Goal: Transaction & Acquisition: Obtain resource

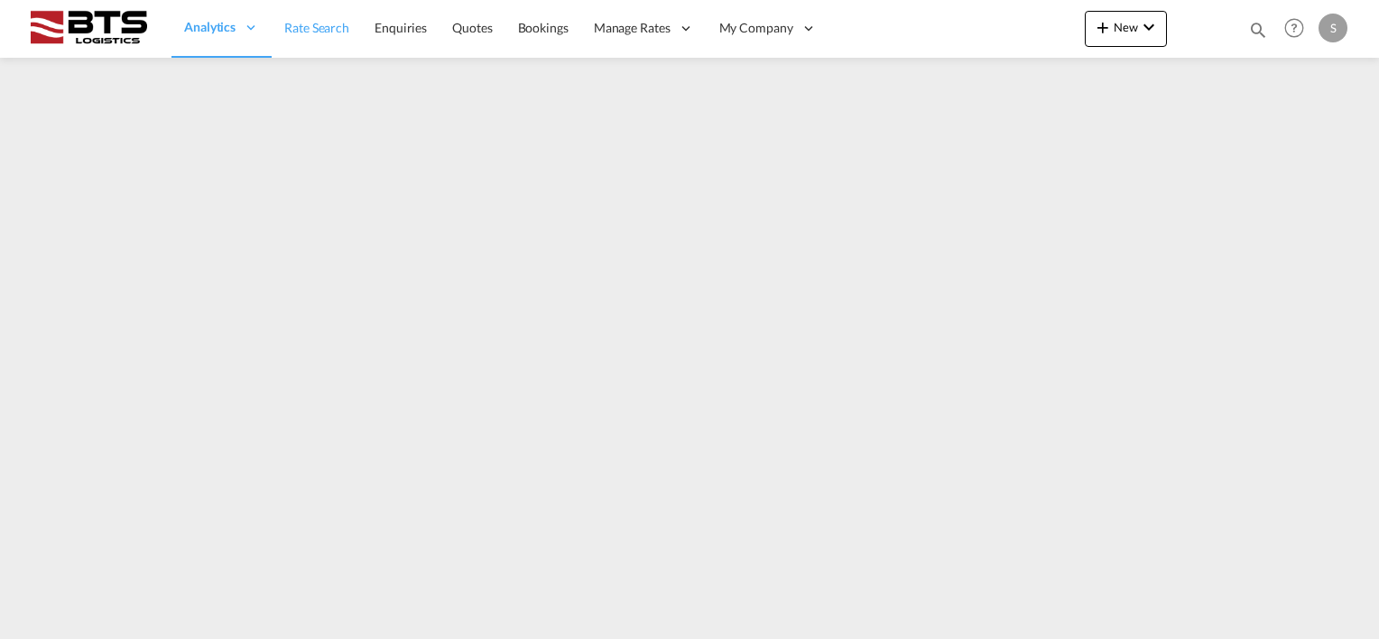
click at [314, 33] on span "Rate Search" at bounding box center [316, 27] width 65 height 15
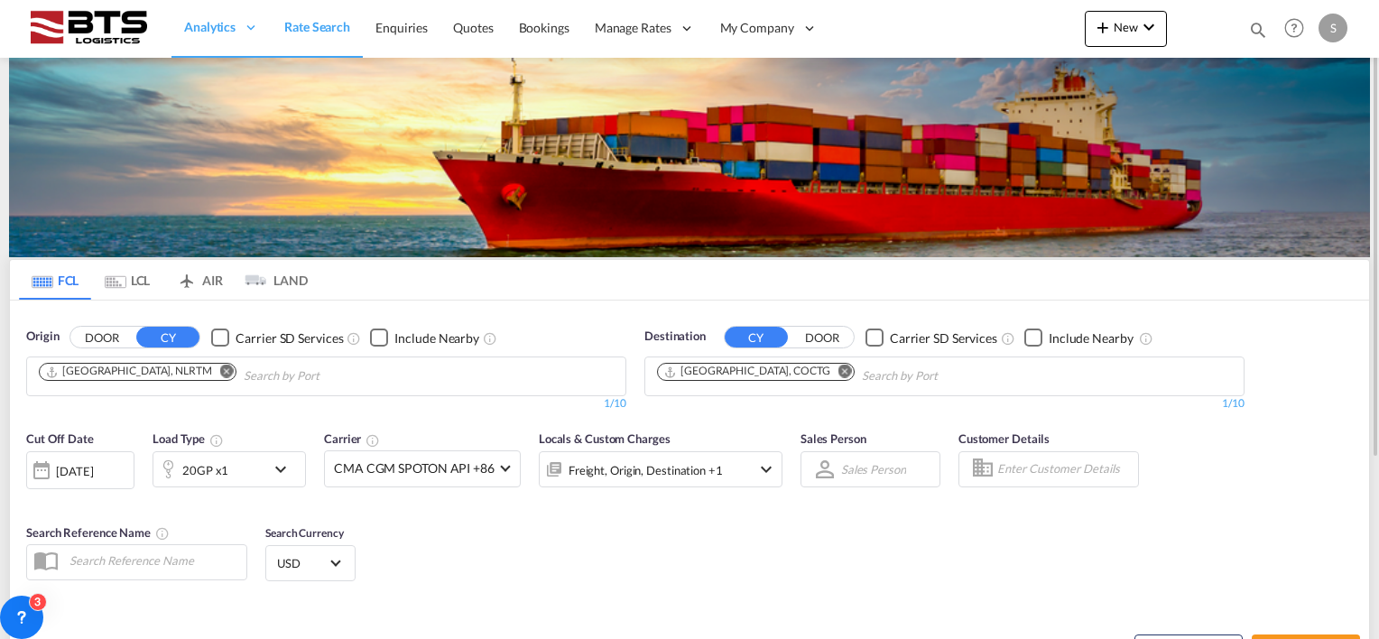
click at [788, 363] on md-chip "[GEOGRAPHIC_DATA], COCTG" at bounding box center [756, 372] width 198 height 18
click at [838, 369] on md-icon "Remove" at bounding box center [845, 372] width 14 height 14
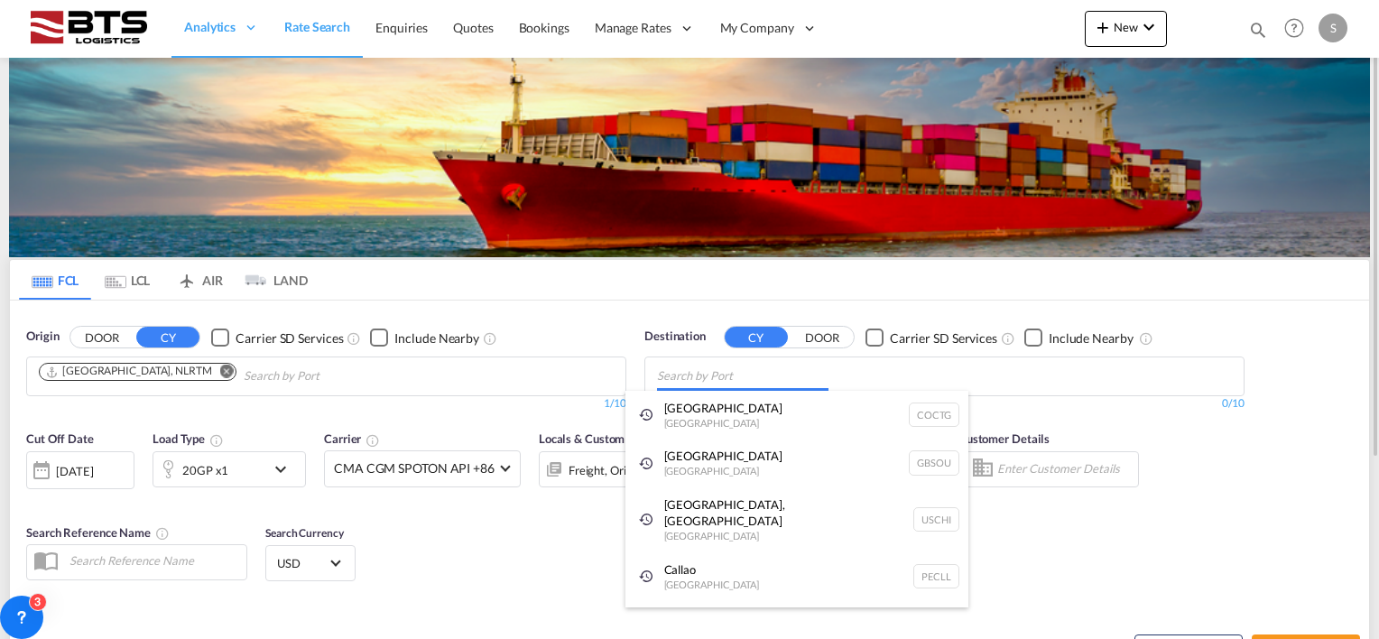
click at [728, 372] on body "Analytics Reports Dashboard Rate Search Enquiries Quotes Bookings" at bounding box center [689, 319] width 1379 height 639
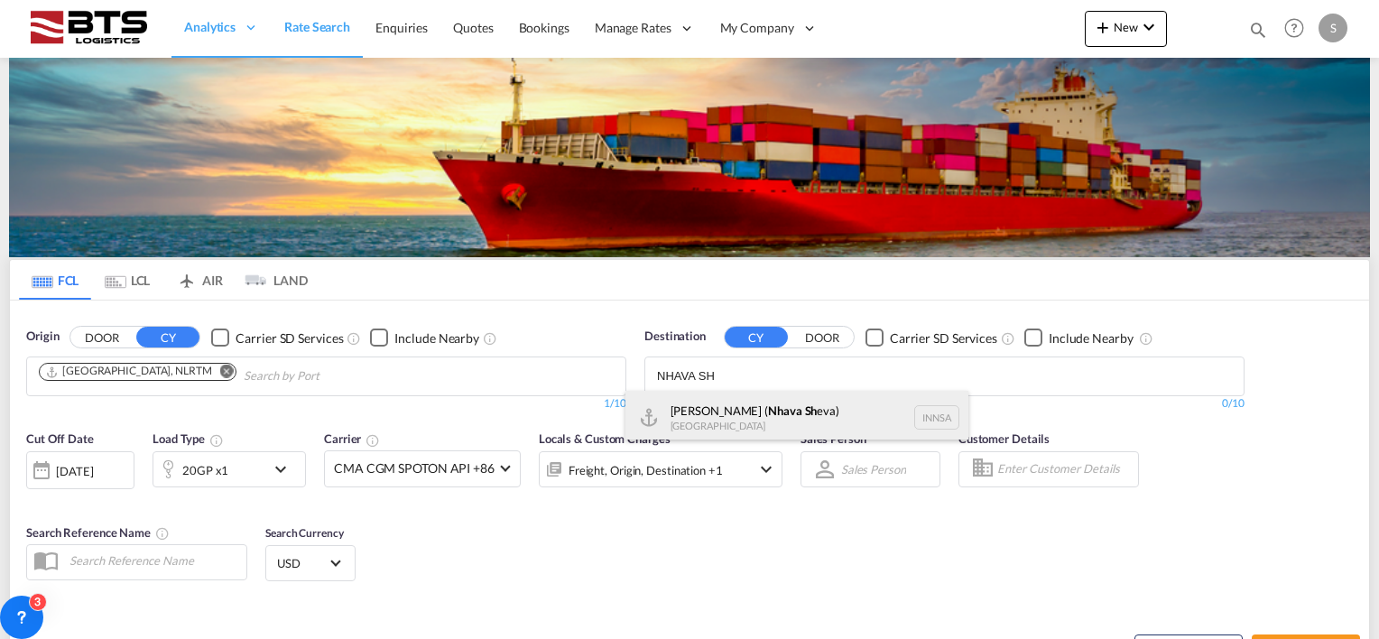
type input "NHAVA SH"
click at [719, 411] on div "[PERSON_NAME] ( Nhava Sh eva) [GEOGRAPHIC_DATA] [GEOGRAPHIC_DATA]" at bounding box center [796, 418] width 343 height 54
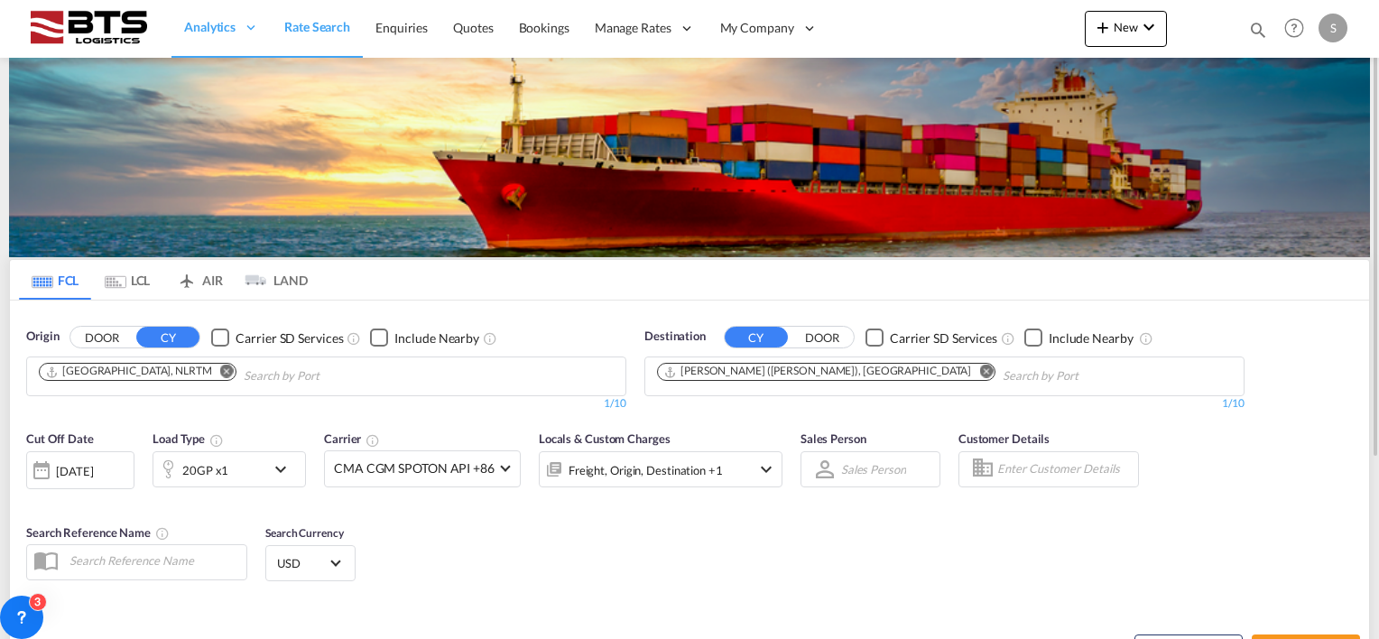
scroll to position [253, 0]
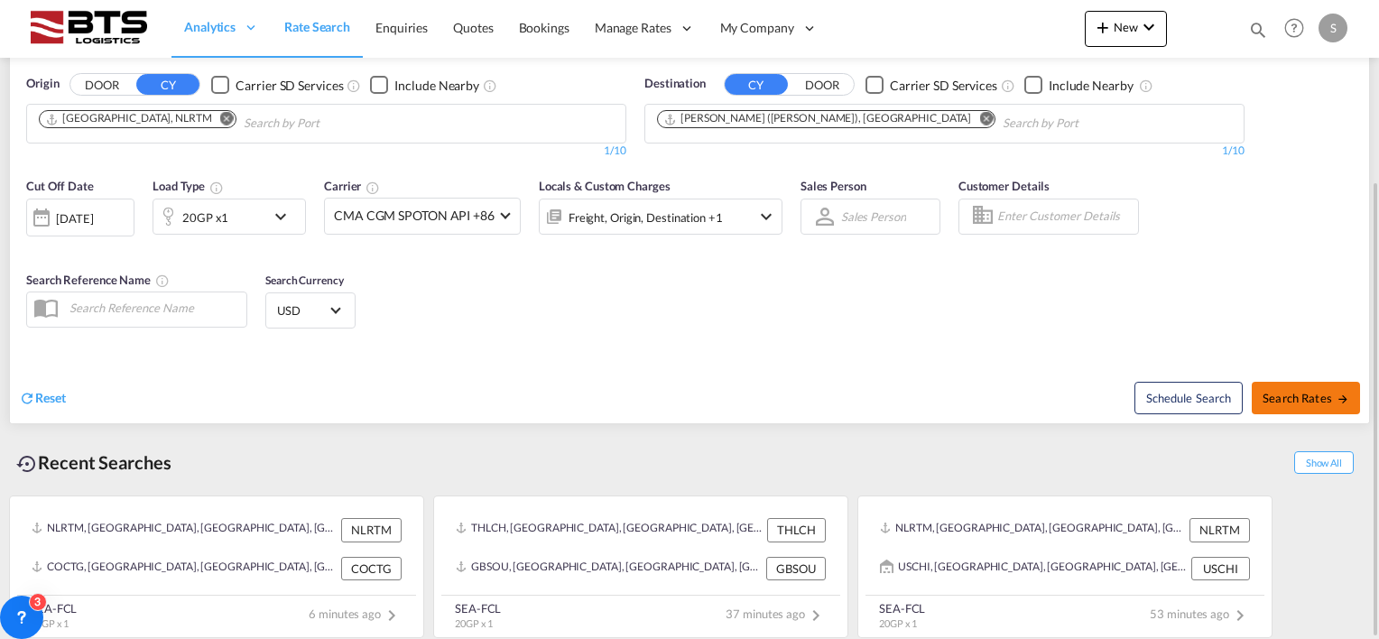
click at [1304, 399] on span "Search Rates" at bounding box center [1305, 398] width 87 height 14
type input "NLRTM to INNSA / [DATE]"
